Goal: Information Seeking & Learning: Learn about a topic

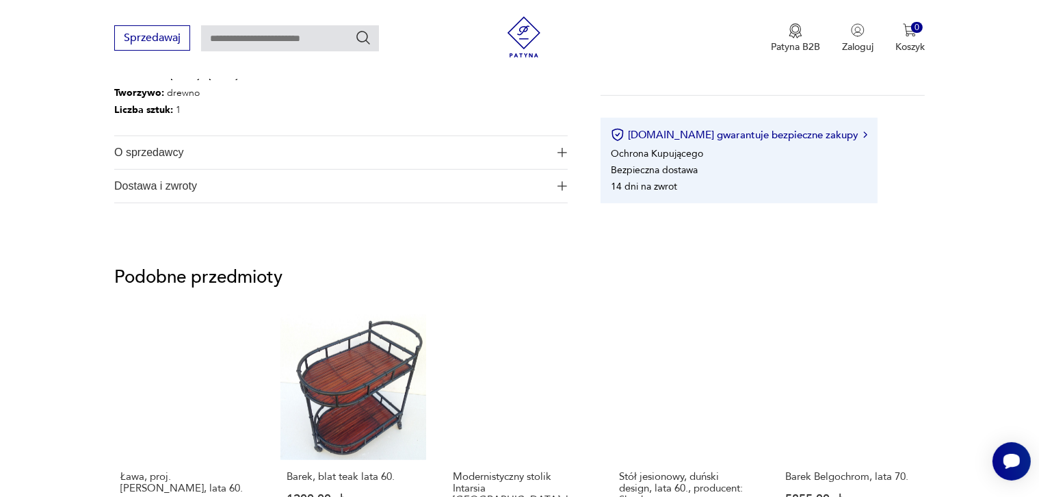
scroll to position [889, 0]
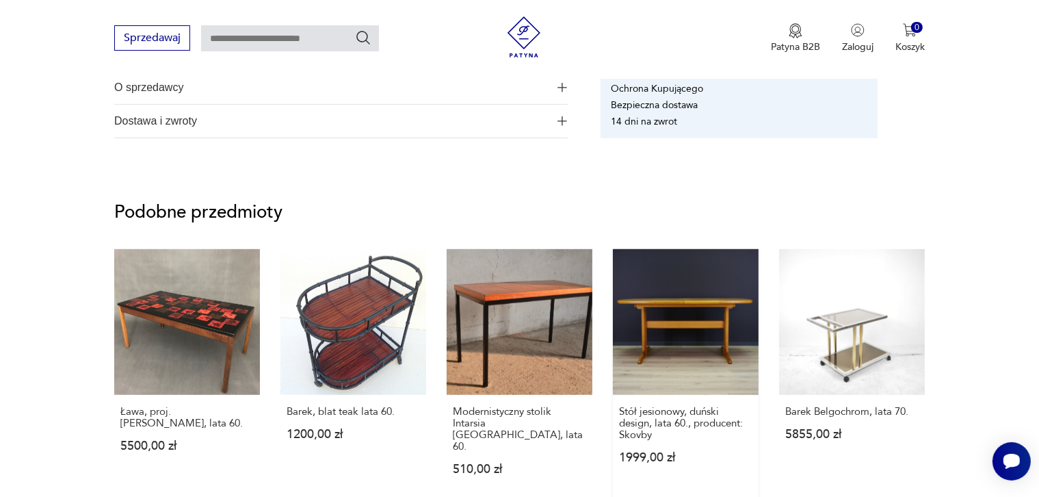
click at [688, 302] on link "Stół jesionowy, duński design, lata 60., producent: Skovby 1999,00 zł" at bounding box center [686, 375] width 146 height 252
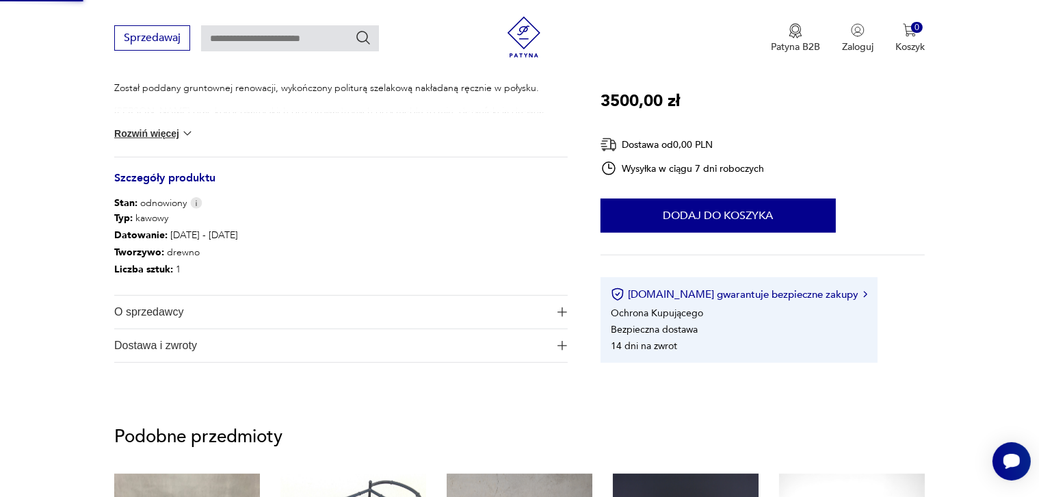
scroll to position [172, 0]
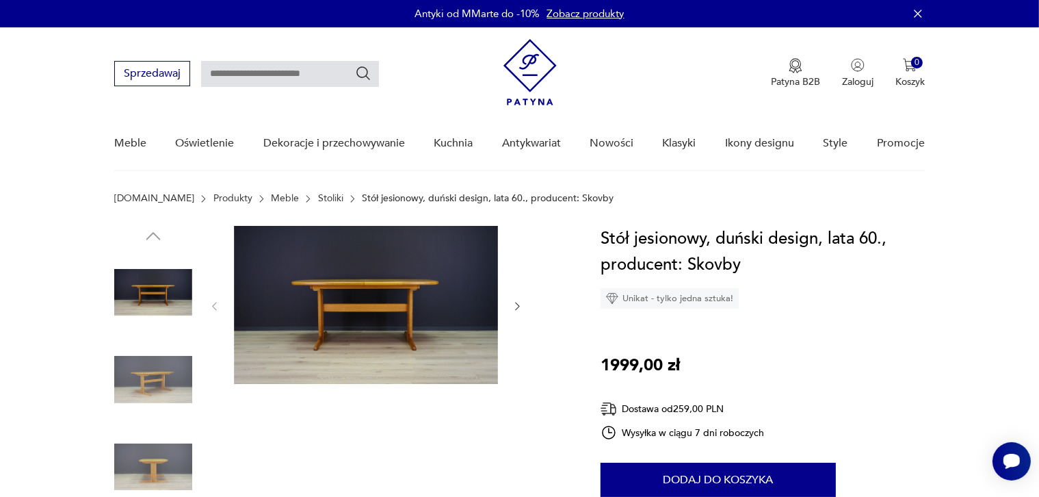
click at [375, 304] on img at bounding box center [366, 305] width 264 height 158
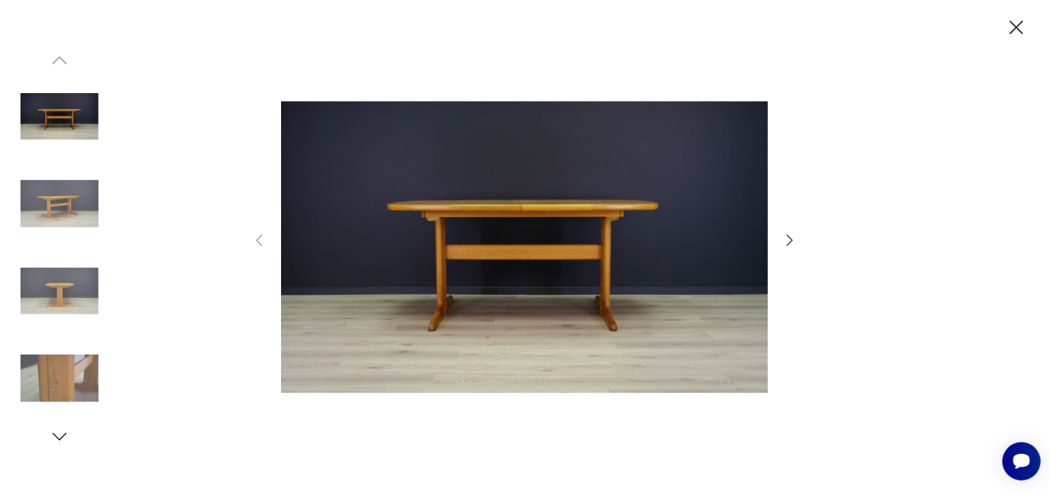
click at [514, 255] on img at bounding box center [524, 247] width 487 height 397
click at [68, 375] on img at bounding box center [60, 378] width 78 height 78
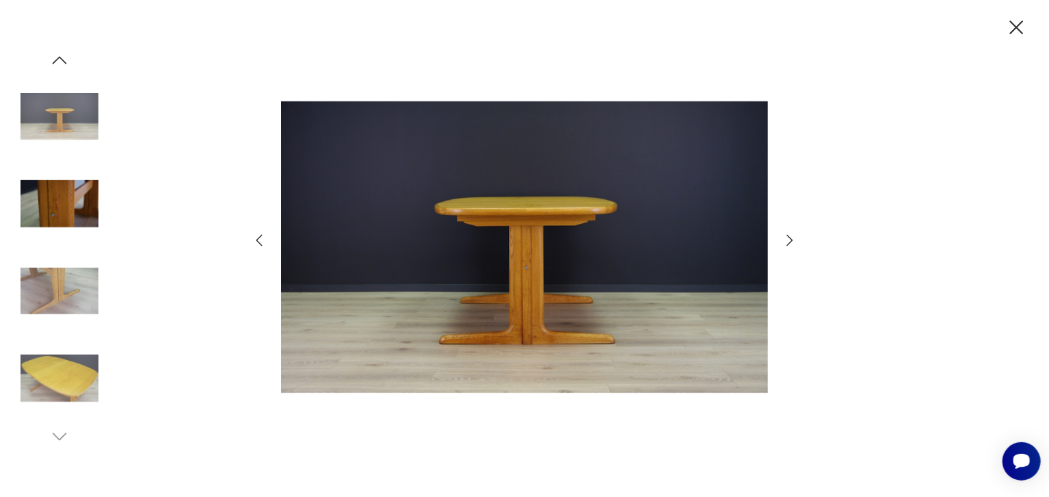
click at [68, 243] on img at bounding box center [60, 204] width 78 height 78
click at [68, 245] on div at bounding box center [60, 74] width 78 height 342
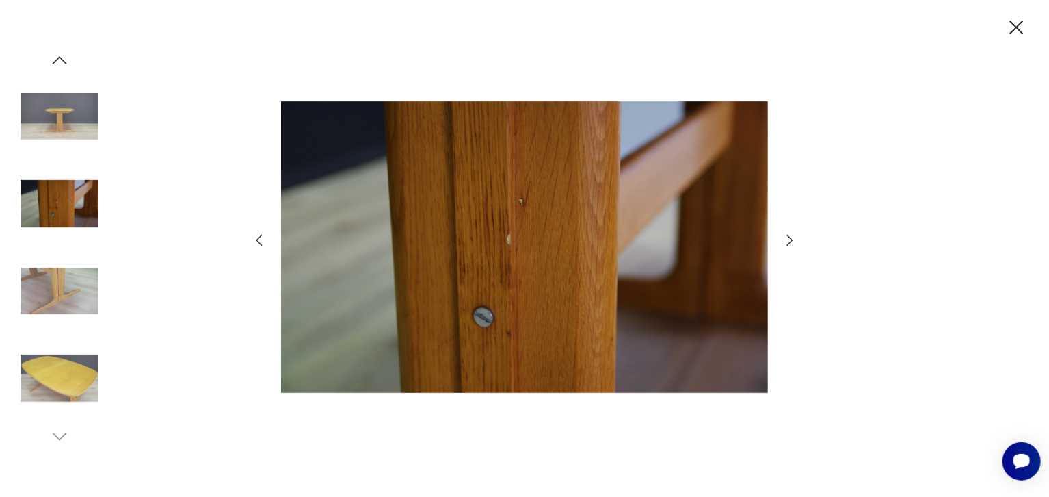
click at [53, 293] on img at bounding box center [60, 291] width 78 height 78
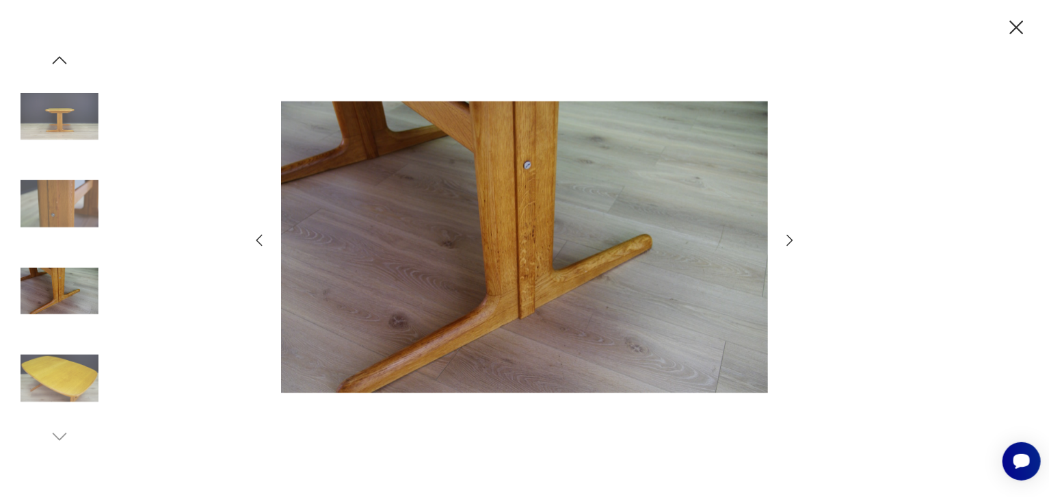
click at [60, 230] on img at bounding box center [60, 204] width 78 height 78
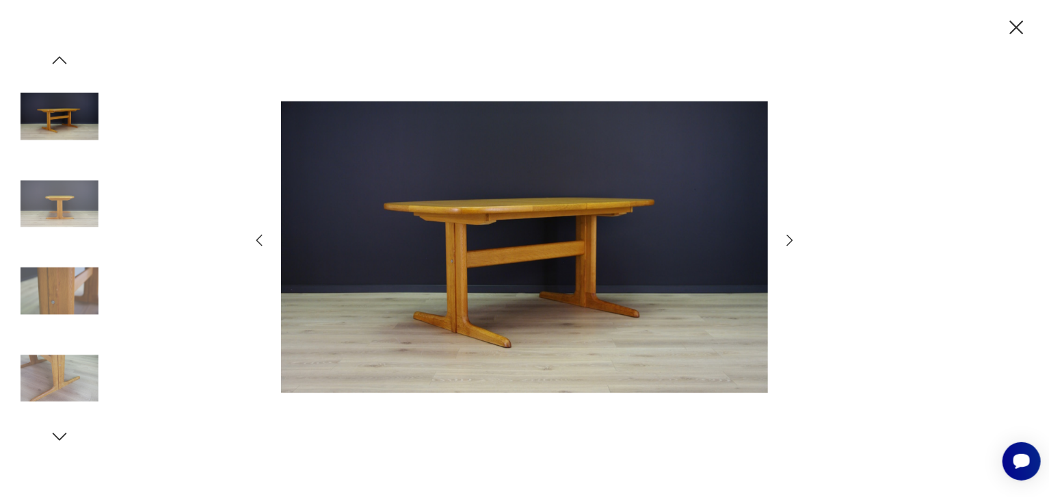
click at [59, 434] on icon "button" at bounding box center [59, 436] width 21 height 21
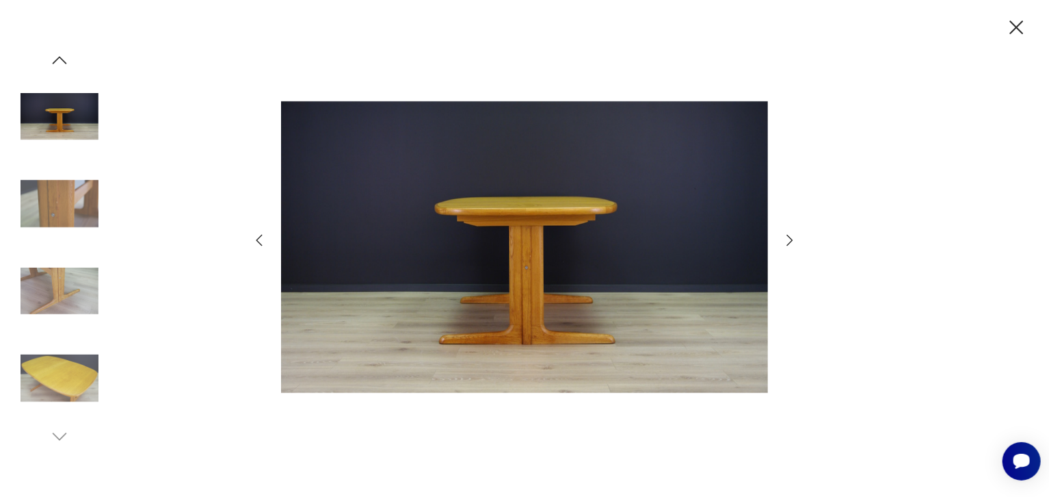
click at [68, 385] on img at bounding box center [60, 378] width 78 height 78
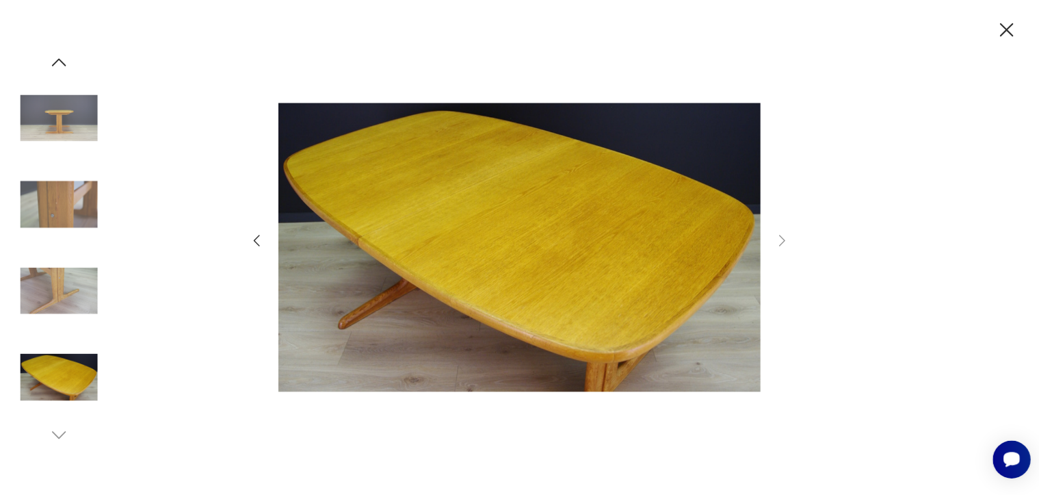
scroll to position [97, 0]
